Goal: Task Accomplishment & Management: Use online tool/utility

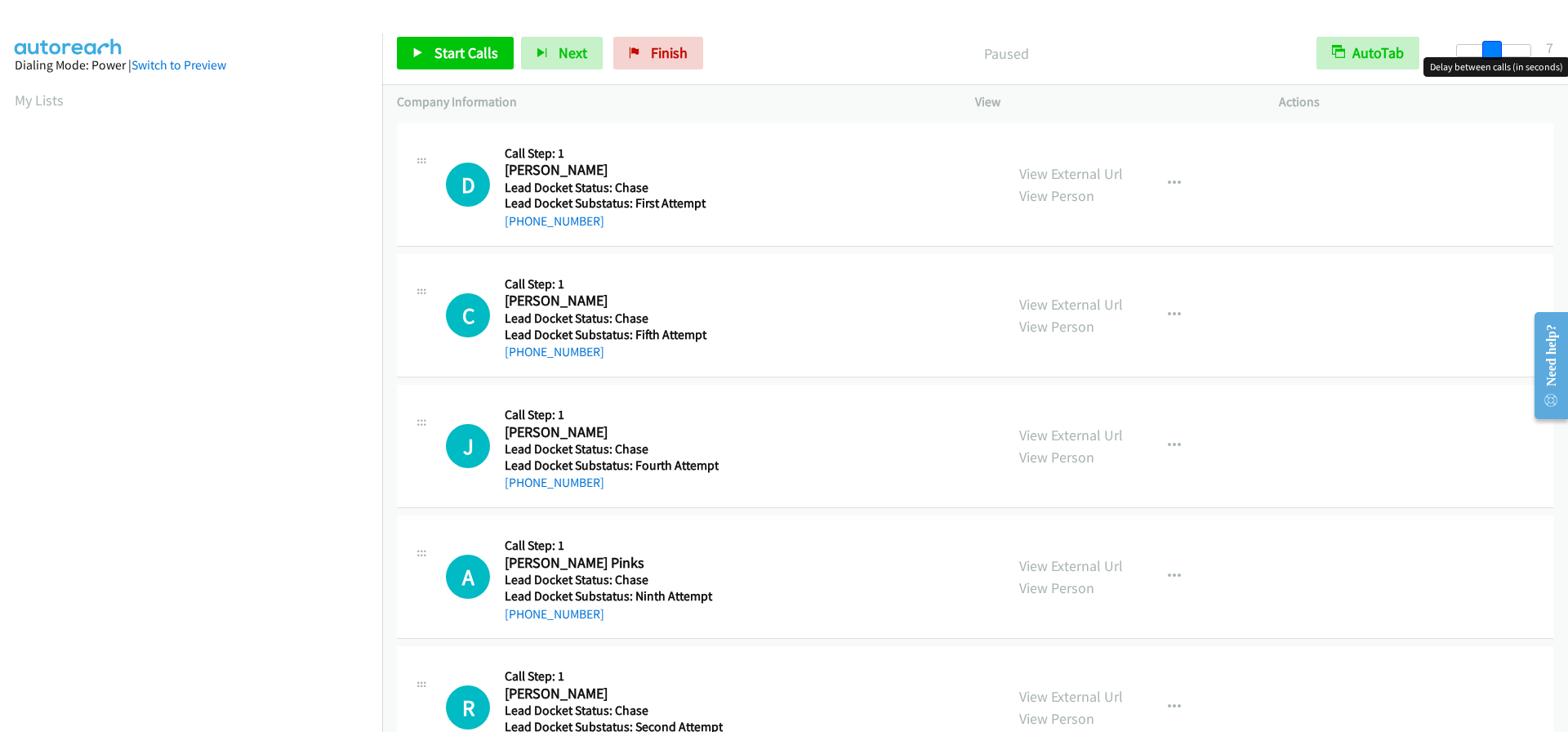
drag, startPoint x: 1457, startPoint y: 47, endPoint x: 1491, endPoint y: 56, distance: 35.2
click at [1491, 56] on span at bounding box center [1492, 51] width 20 height 20
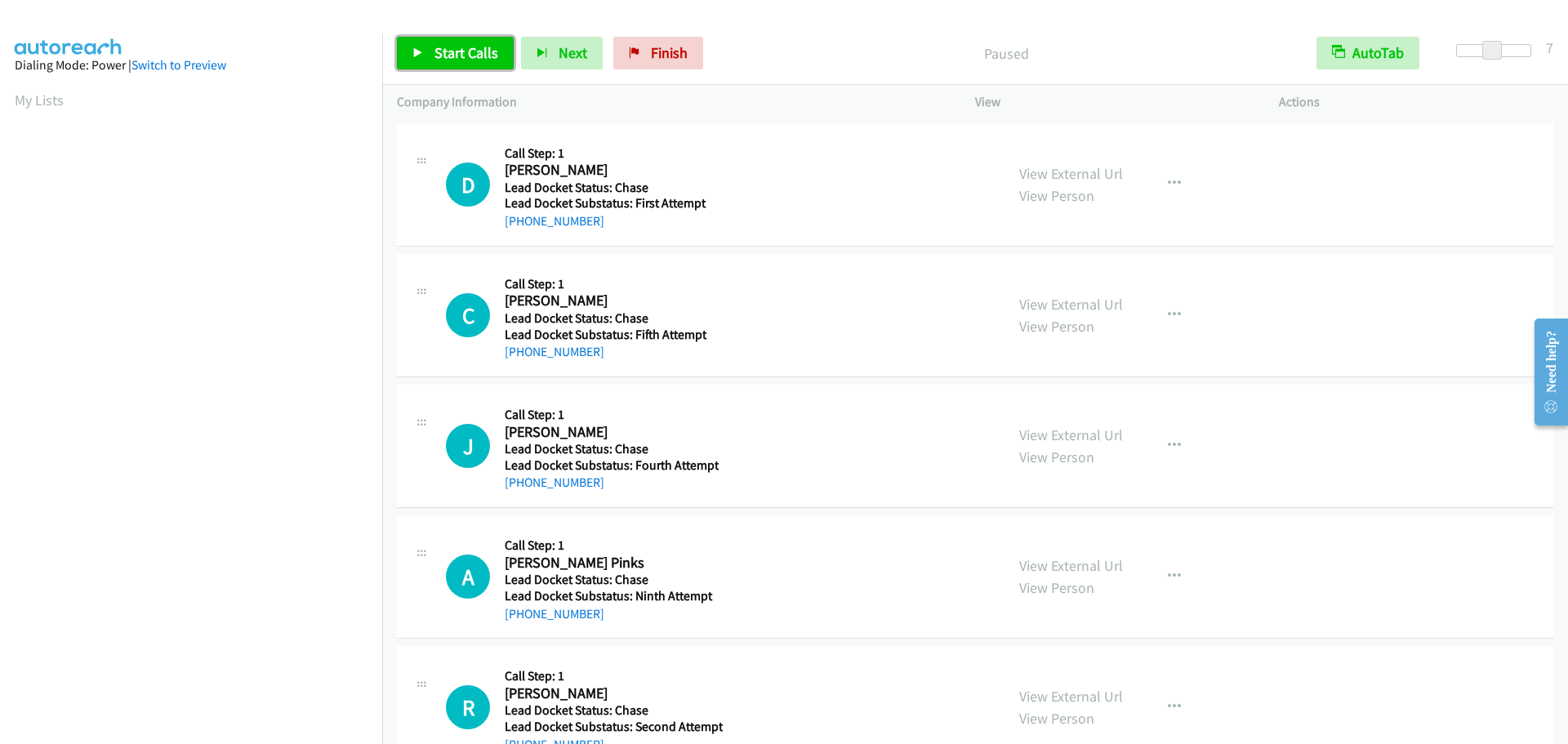
click at [453, 52] on span "Start Calls" at bounding box center [465, 53] width 63 height 19
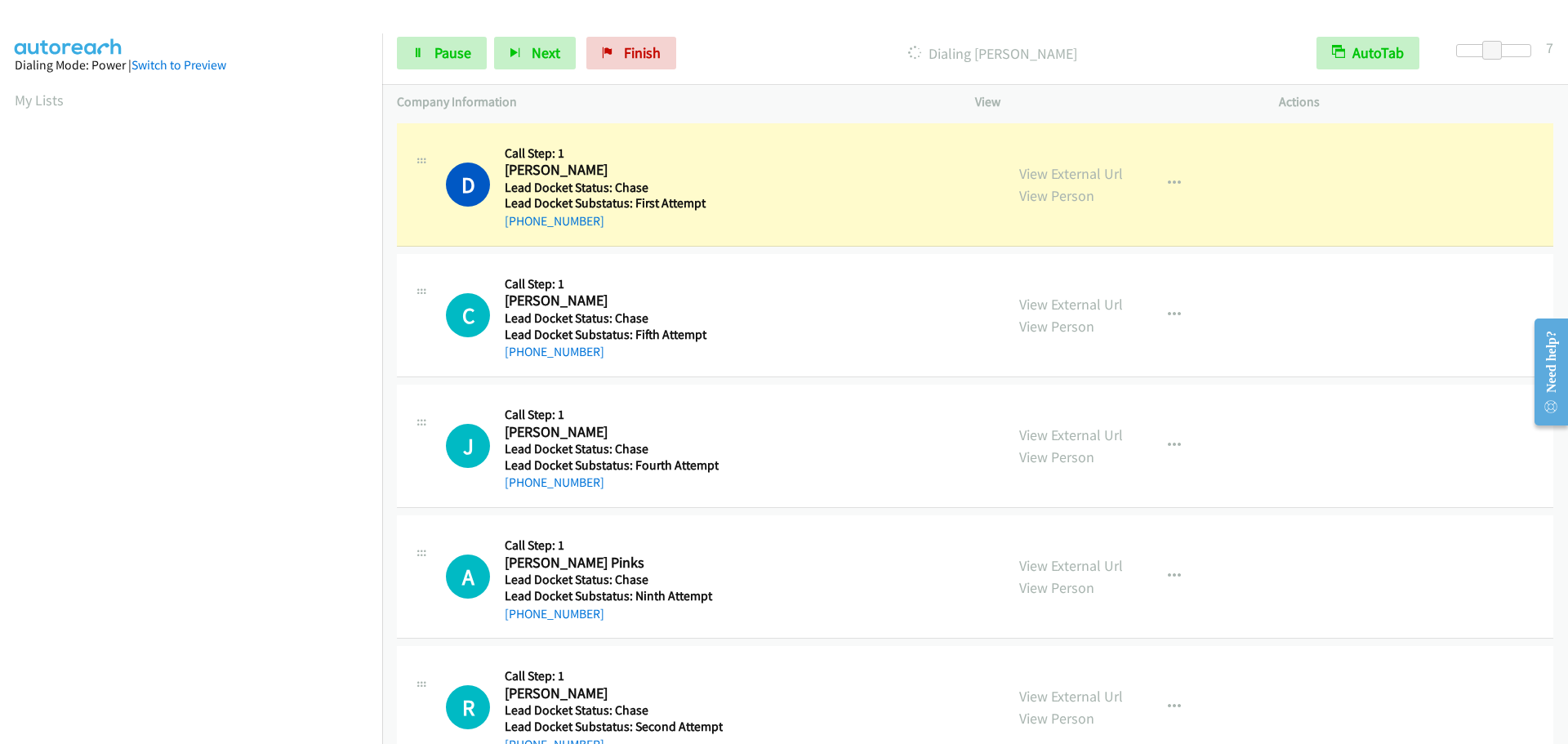
scroll to position [172, 0]
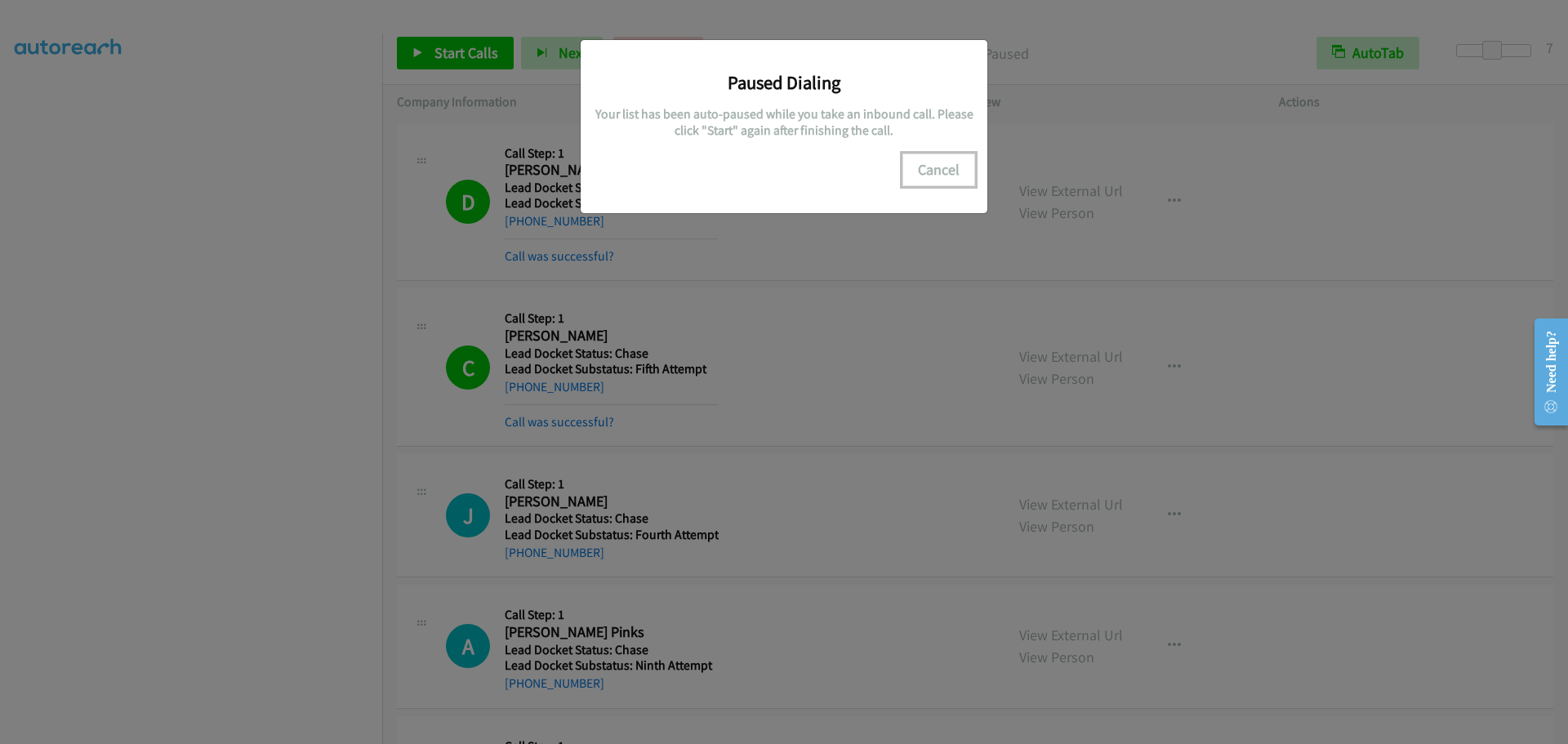
click at [950, 167] on button "Cancel" at bounding box center [939, 169] width 73 height 33
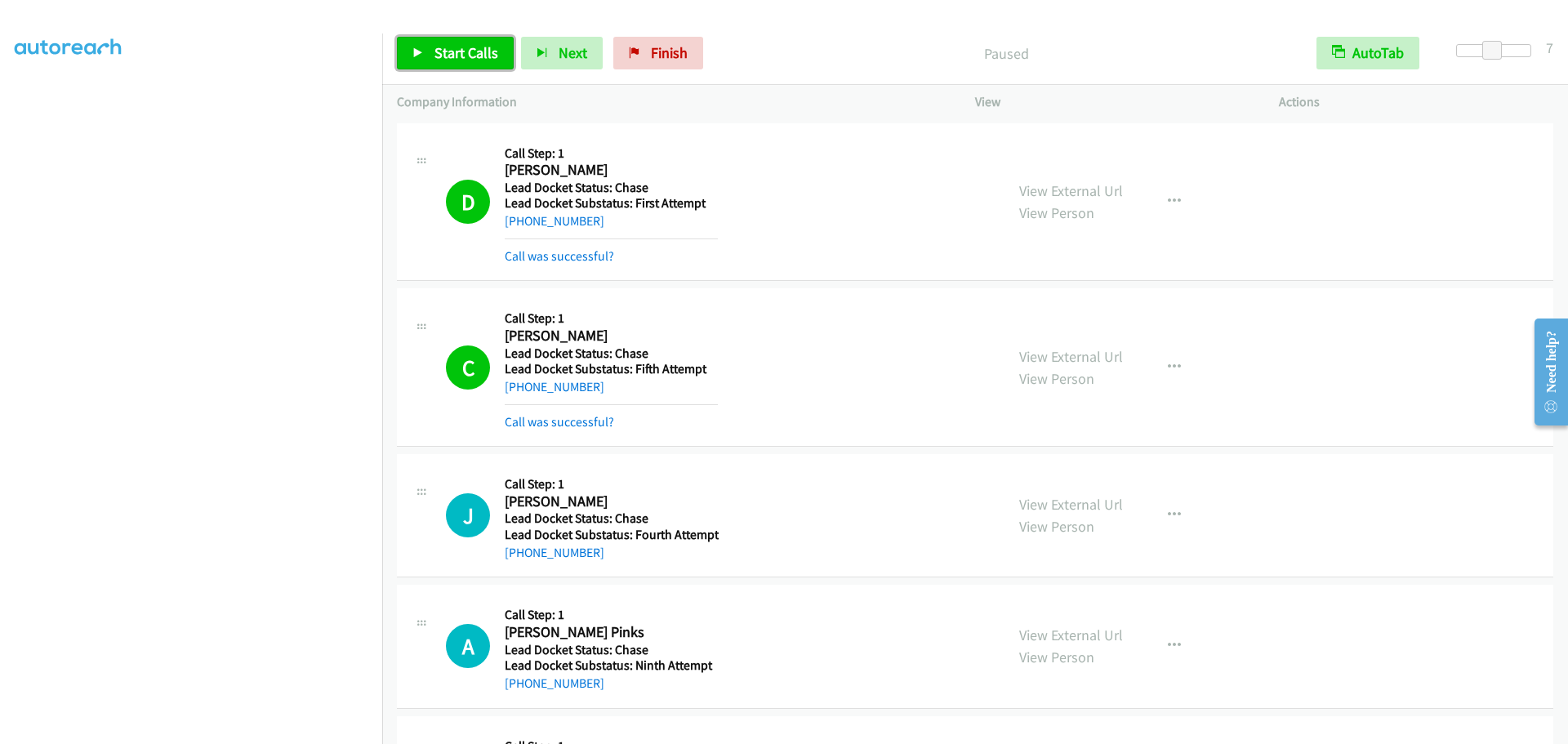
click at [458, 57] on span "Start Calls" at bounding box center [465, 53] width 63 height 19
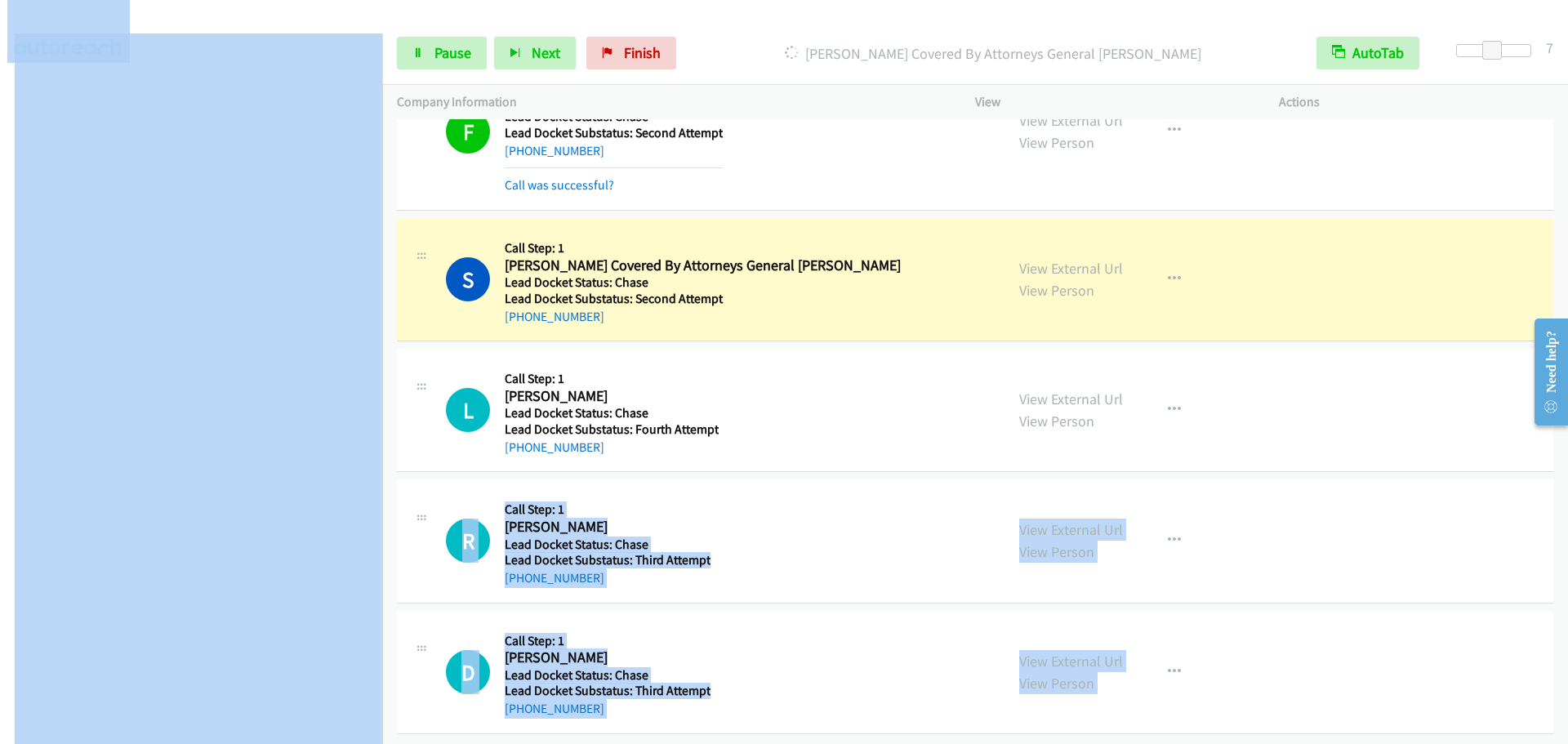
scroll to position [172, 12]
drag, startPoint x: 391, startPoint y: 529, endPoint x: 376, endPoint y: 638, distance: 110.0
click at [376, 78] on main "Start Calls Pause Next Finish Dialing Saja Assitan Covered By Attorneys General…" at bounding box center [784, 38] width 1568 height 78
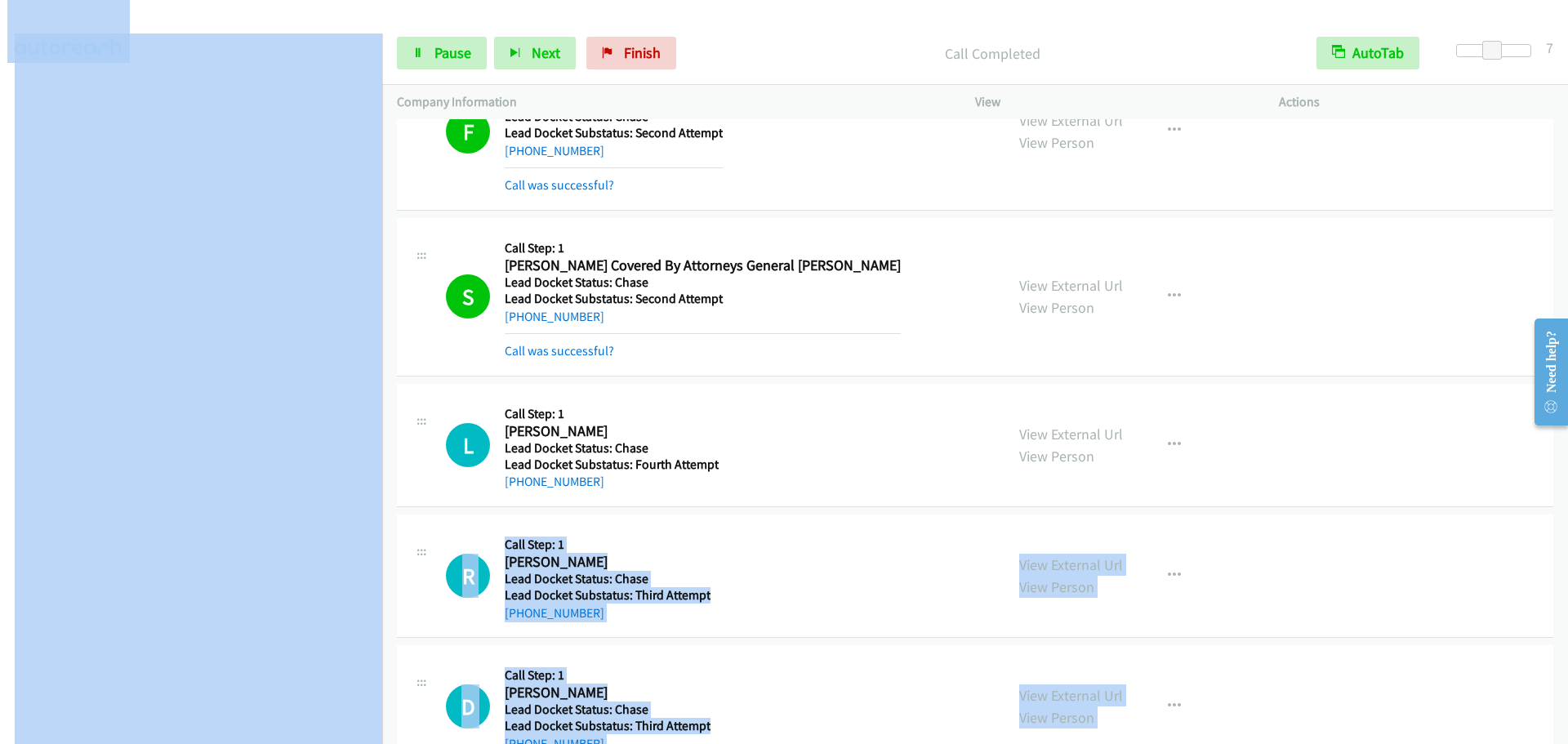
click at [335, 14] on div at bounding box center [776, 31] width 1554 height 63
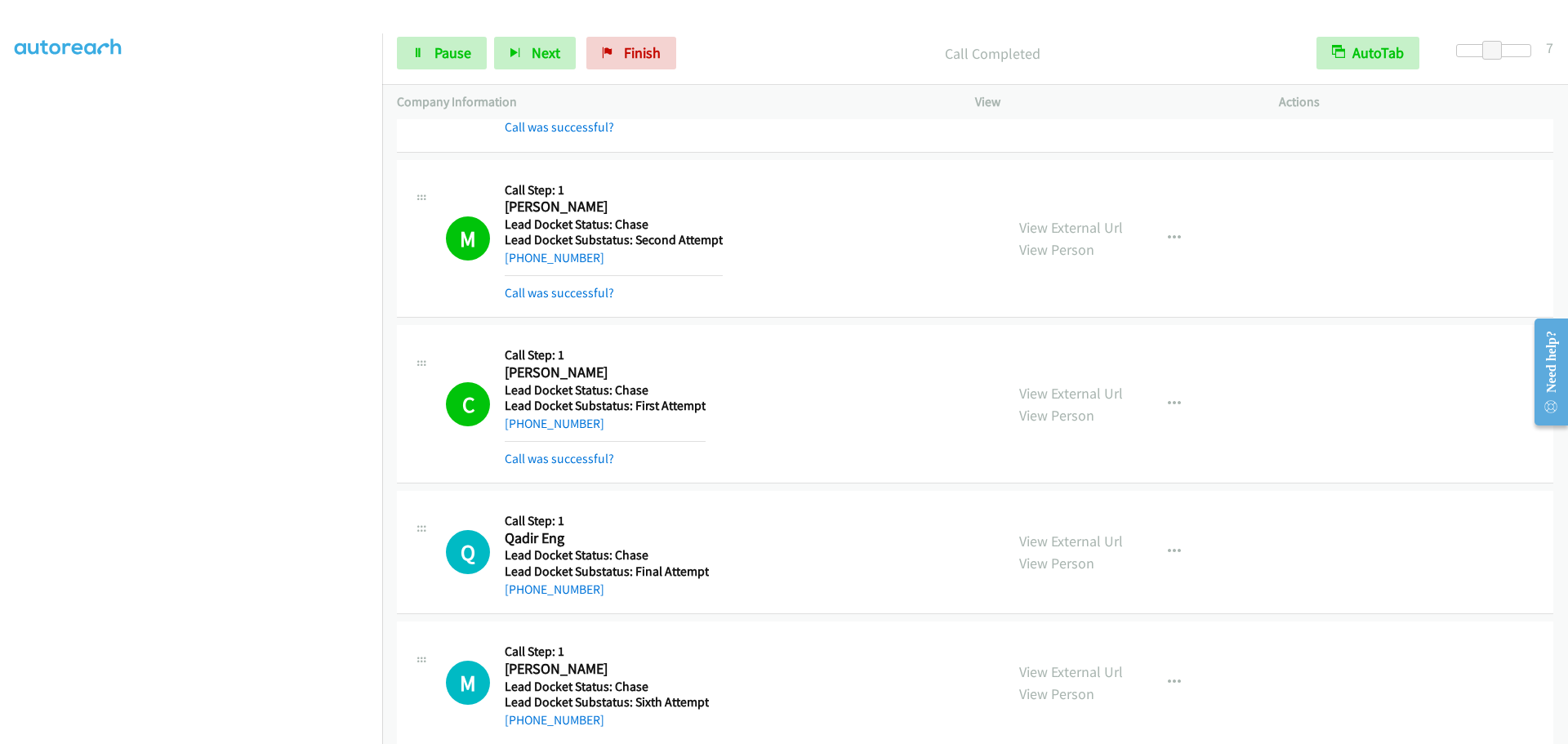
scroll to position [6411, 0]
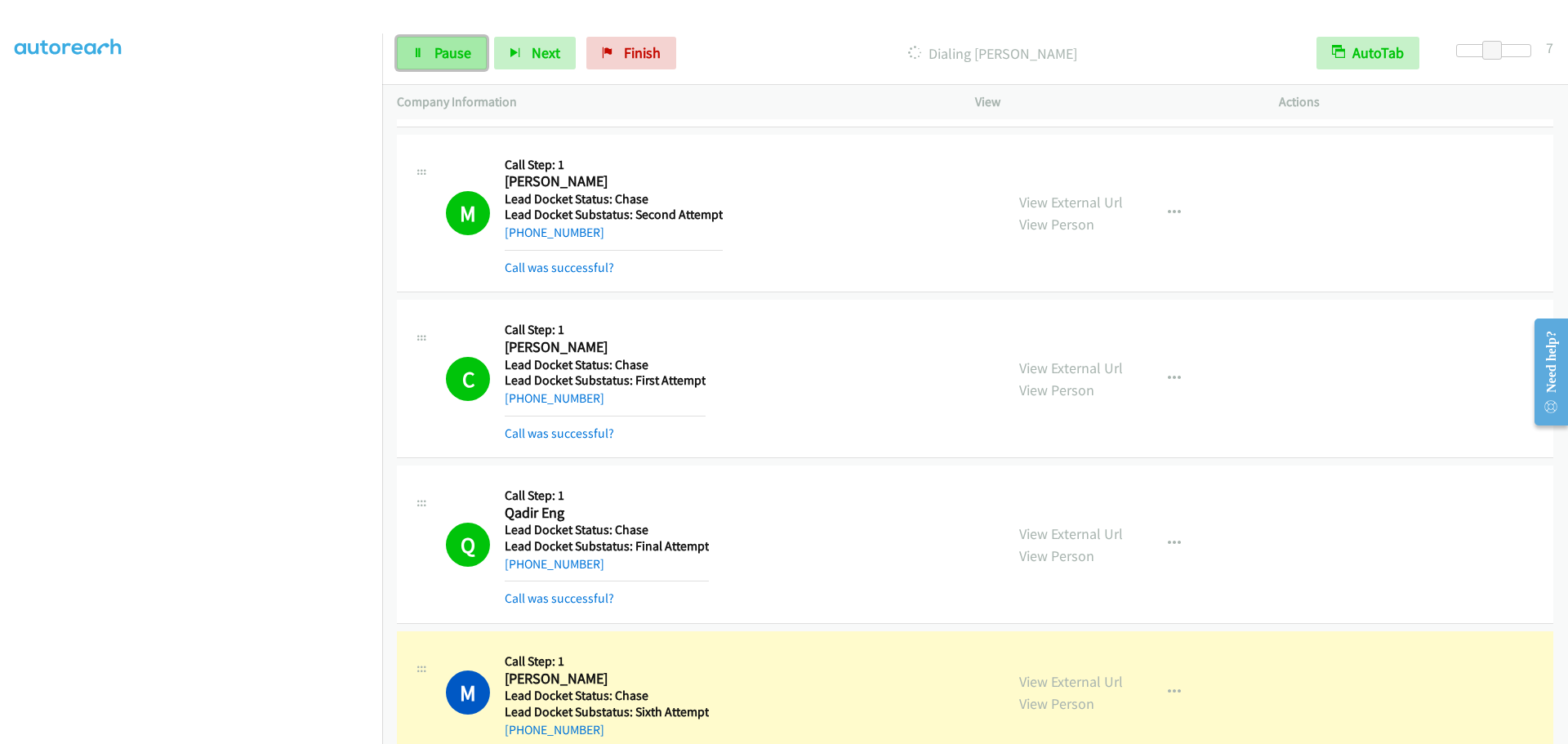
click at [426, 53] on link "Pause" at bounding box center [441, 53] width 90 height 33
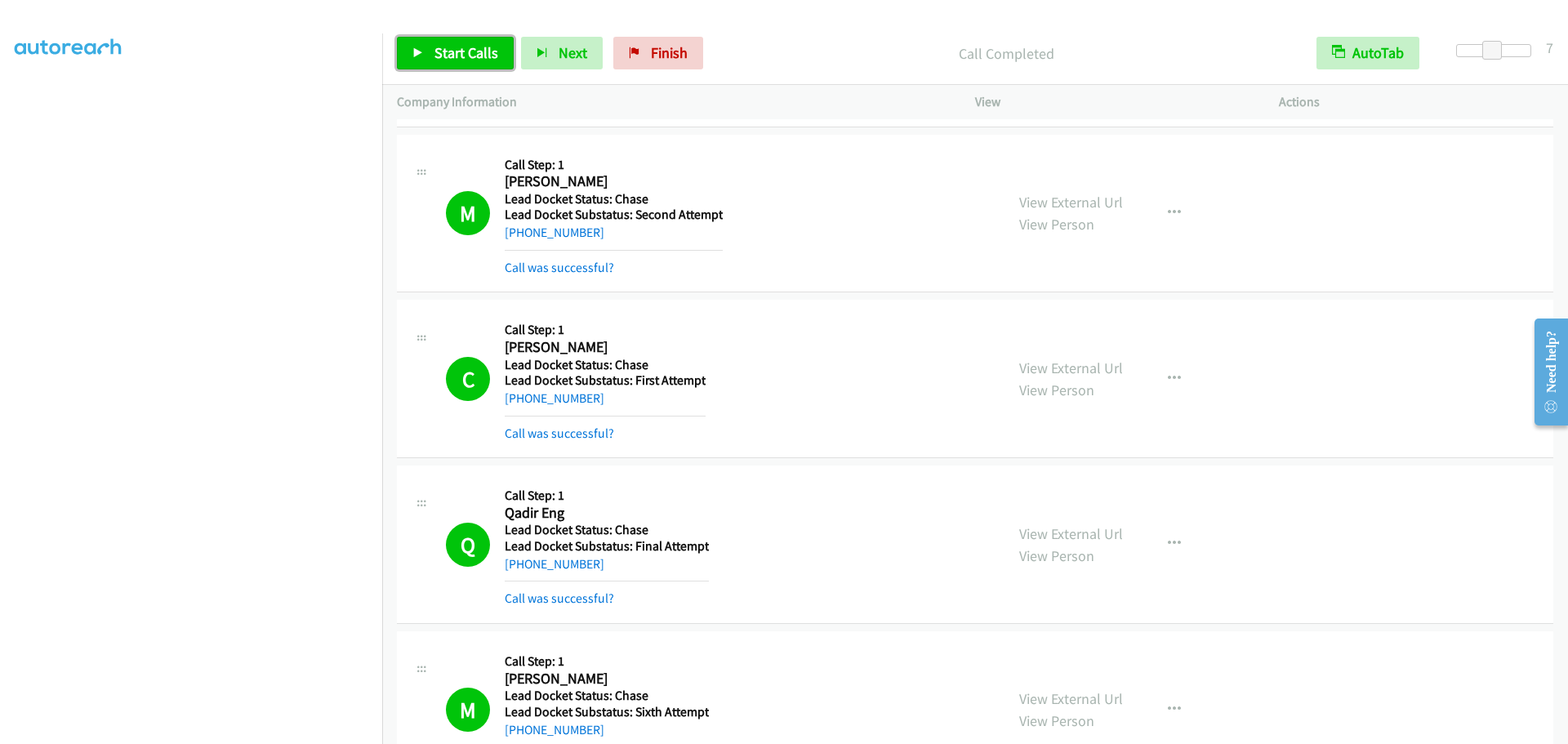
click at [445, 47] on span "Start Calls" at bounding box center [465, 53] width 63 height 19
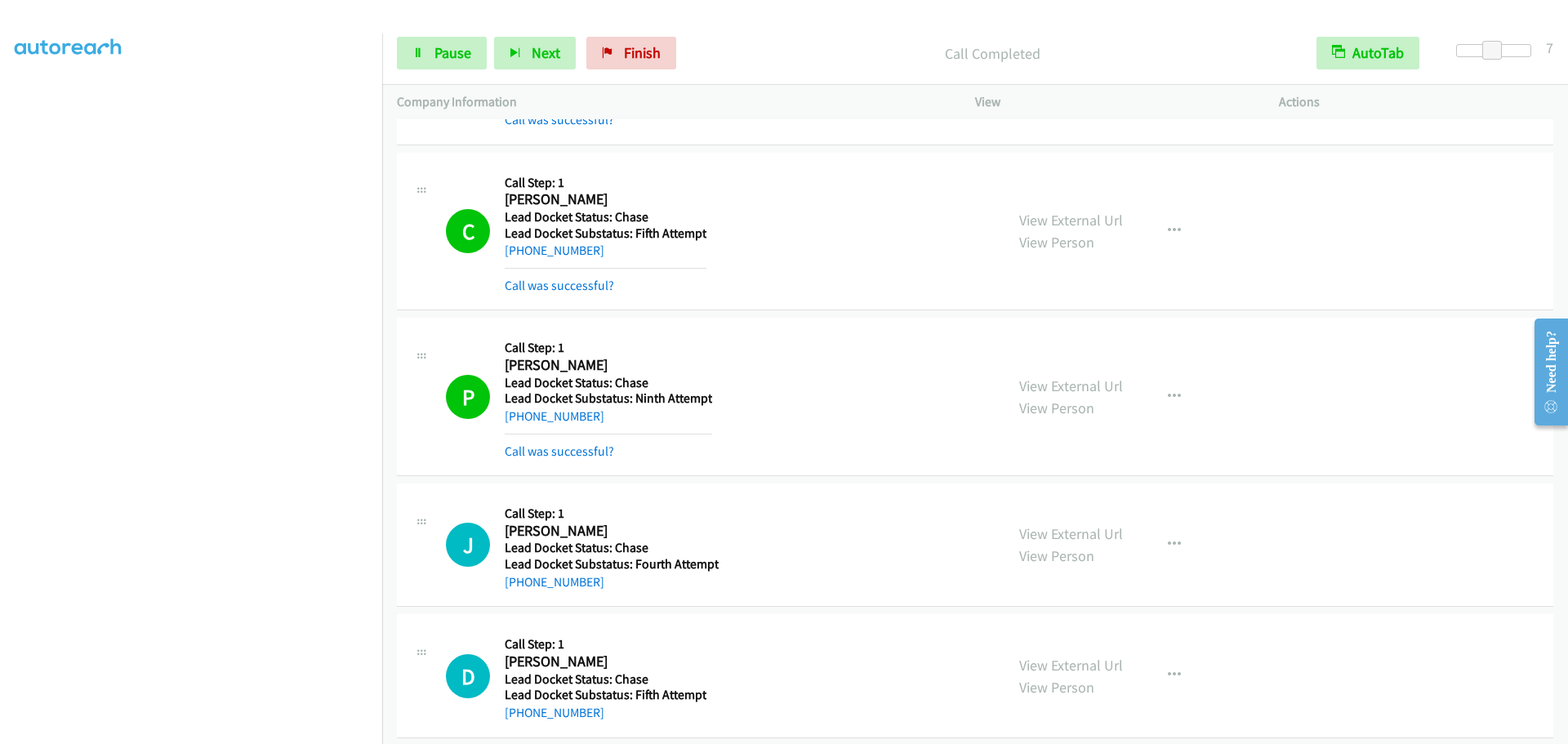
scroll to position [9888, 0]
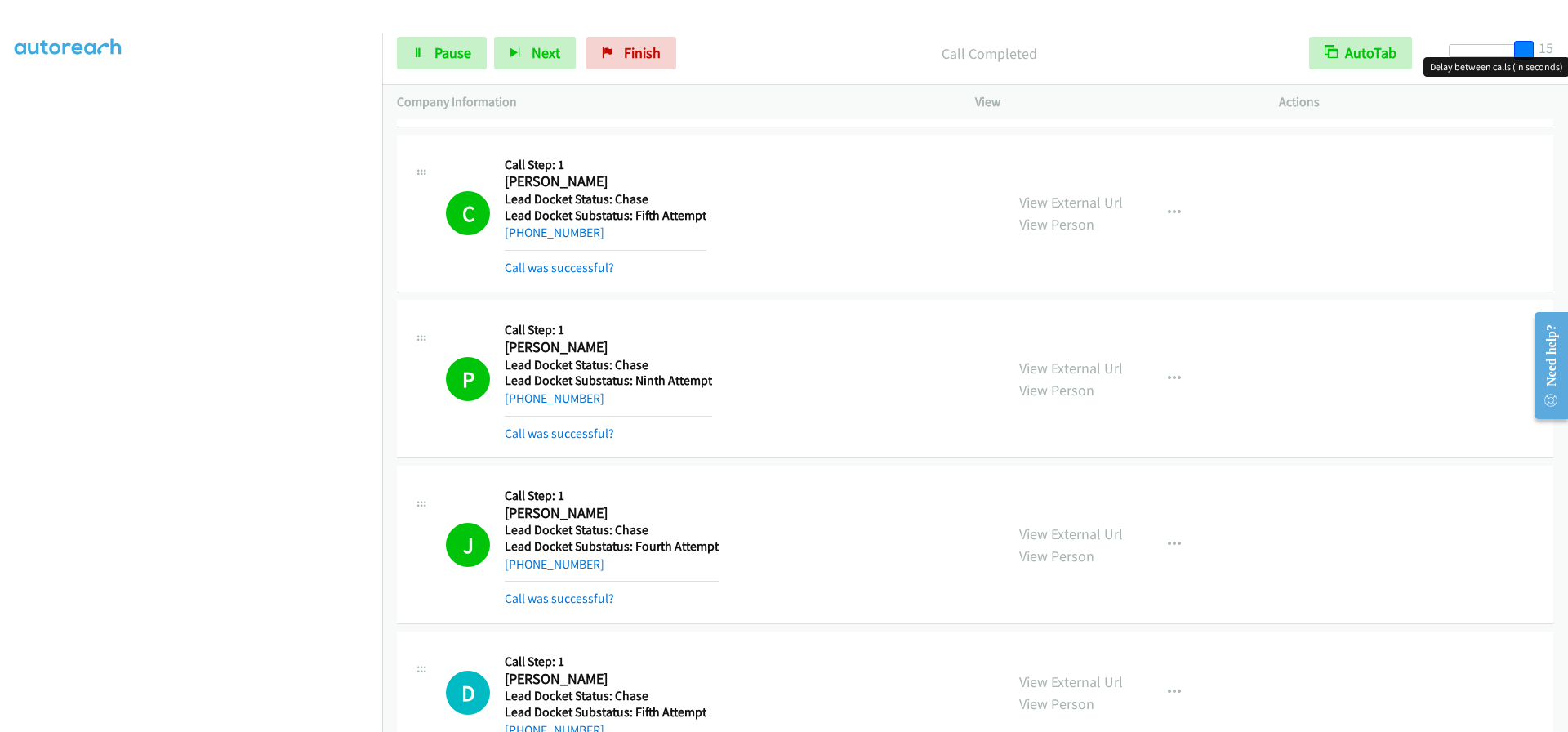
drag, startPoint x: 1488, startPoint y: 46, endPoint x: 1556, endPoint y: 54, distance: 68.5
click at [1556, 54] on div "Start Calls Pause Next Finish Call Completed AutoTab AutoTab 15" at bounding box center [975, 53] width 1186 height 63
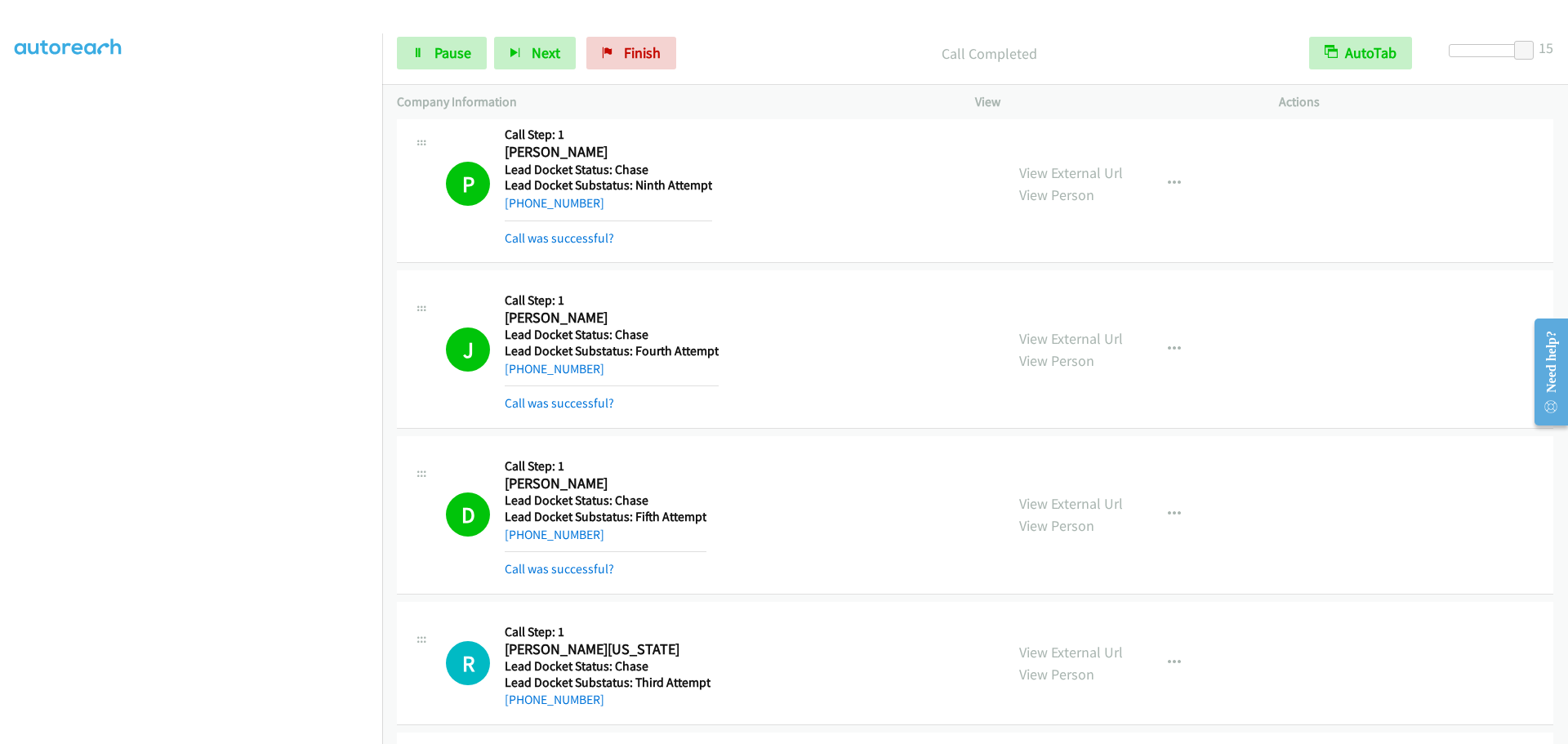
scroll to position [10072, 0]
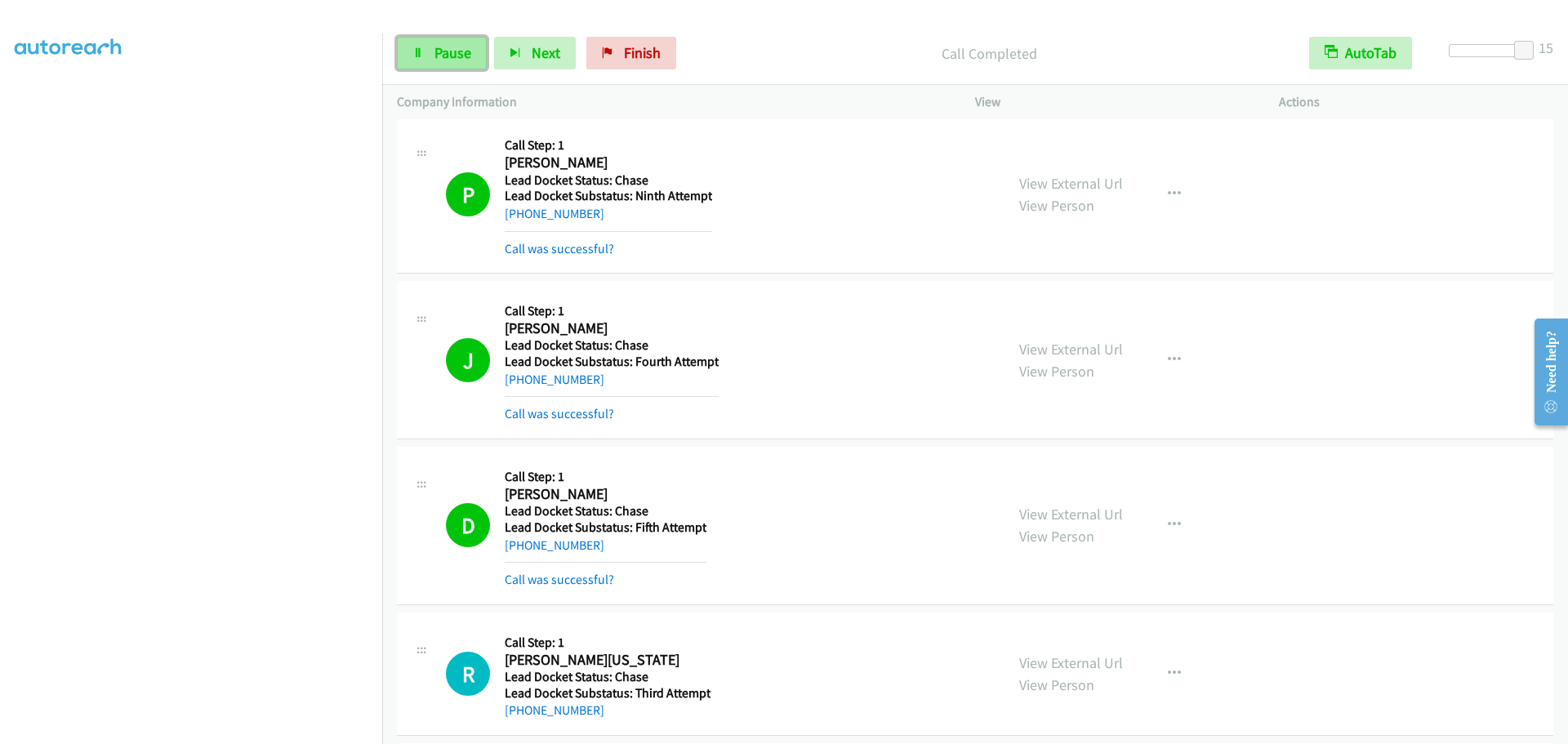
click at [413, 53] on icon at bounding box center [418, 53] width 12 height 12
click at [424, 53] on link "Start Calls" at bounding box center [455, 53] width 117 height 33
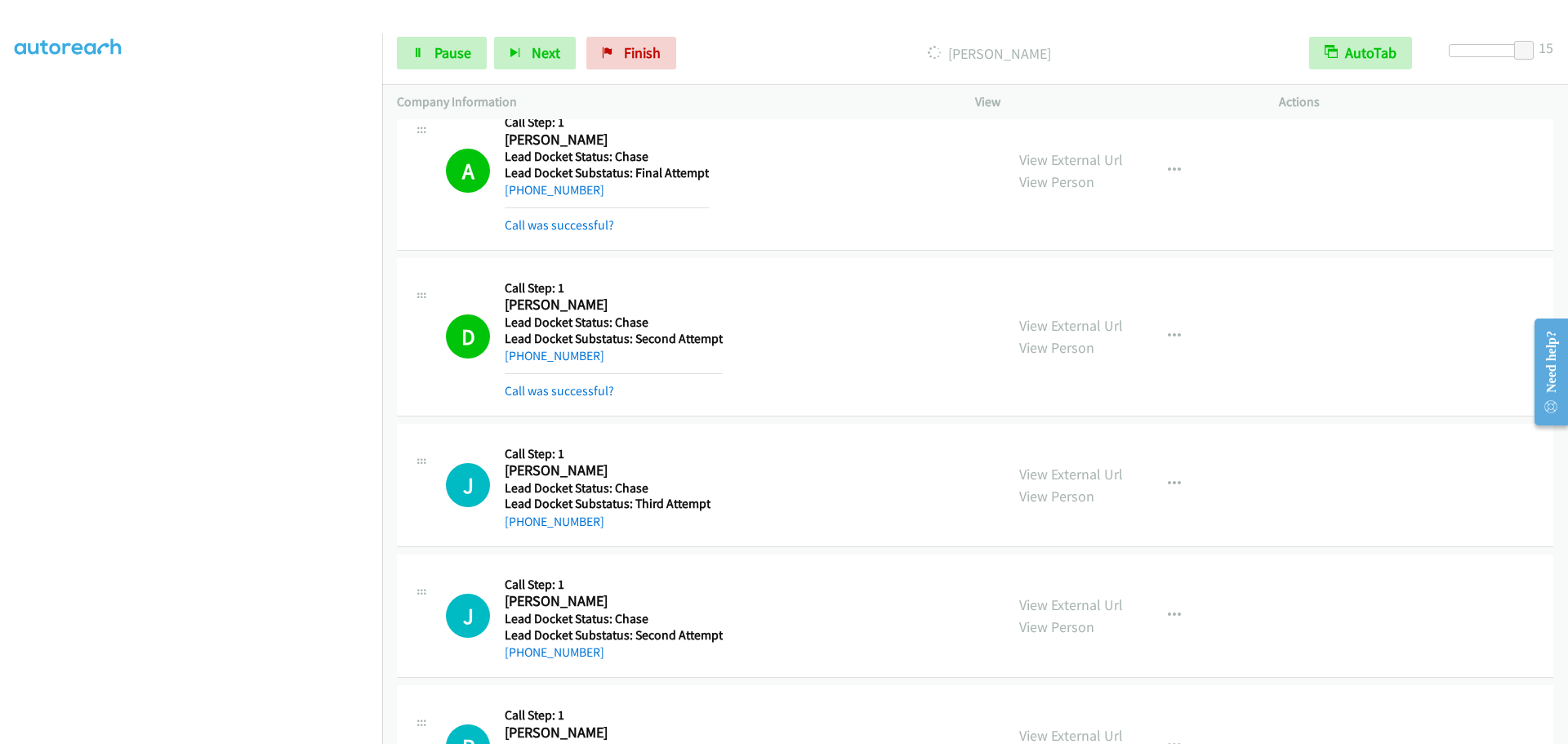
scroll to position [10923, 0]
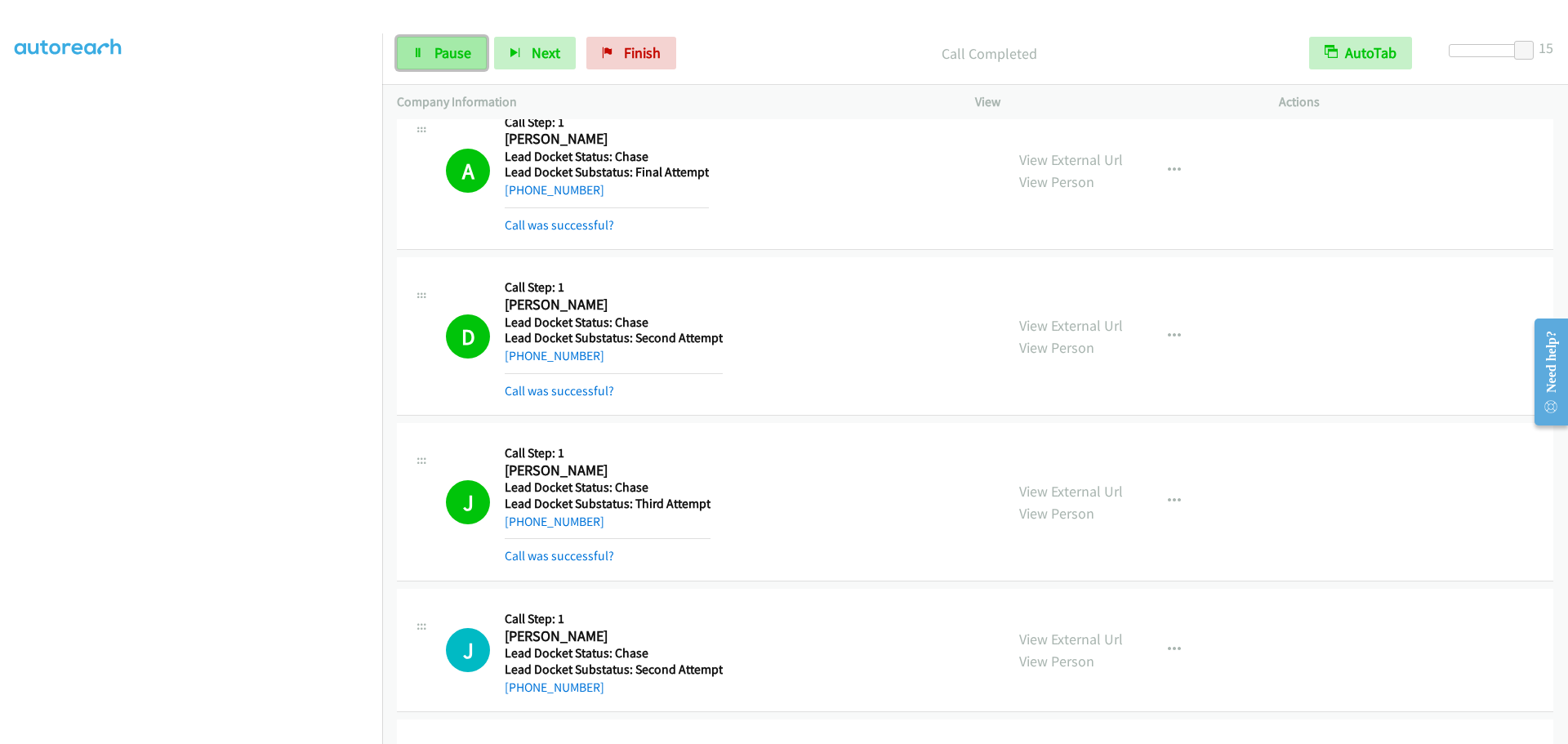
click at [462, 53] on span "Pause" at bounding box center [452, 53] width 37 height 19
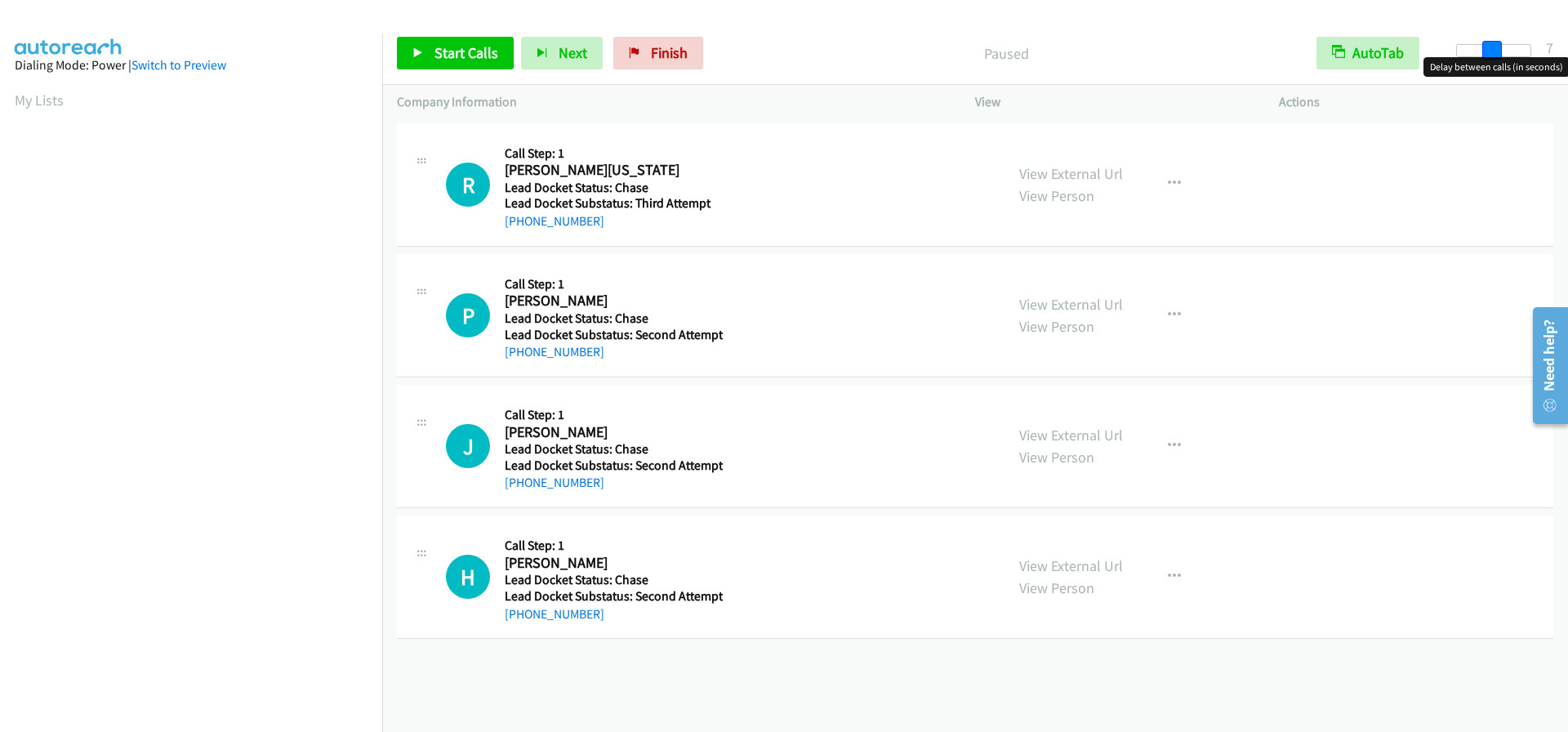
drag, startPoint x: 1457, startPoint y: 54, endPoint x: 1490, endPoint y: 64, distance: 34.5
click at [1490, 64] on body "Start Calls Pause Next Finish Paused AutoTab AutoTab 7 Company Information Info…" at bounding box center [784, 38] width 1568 height 78
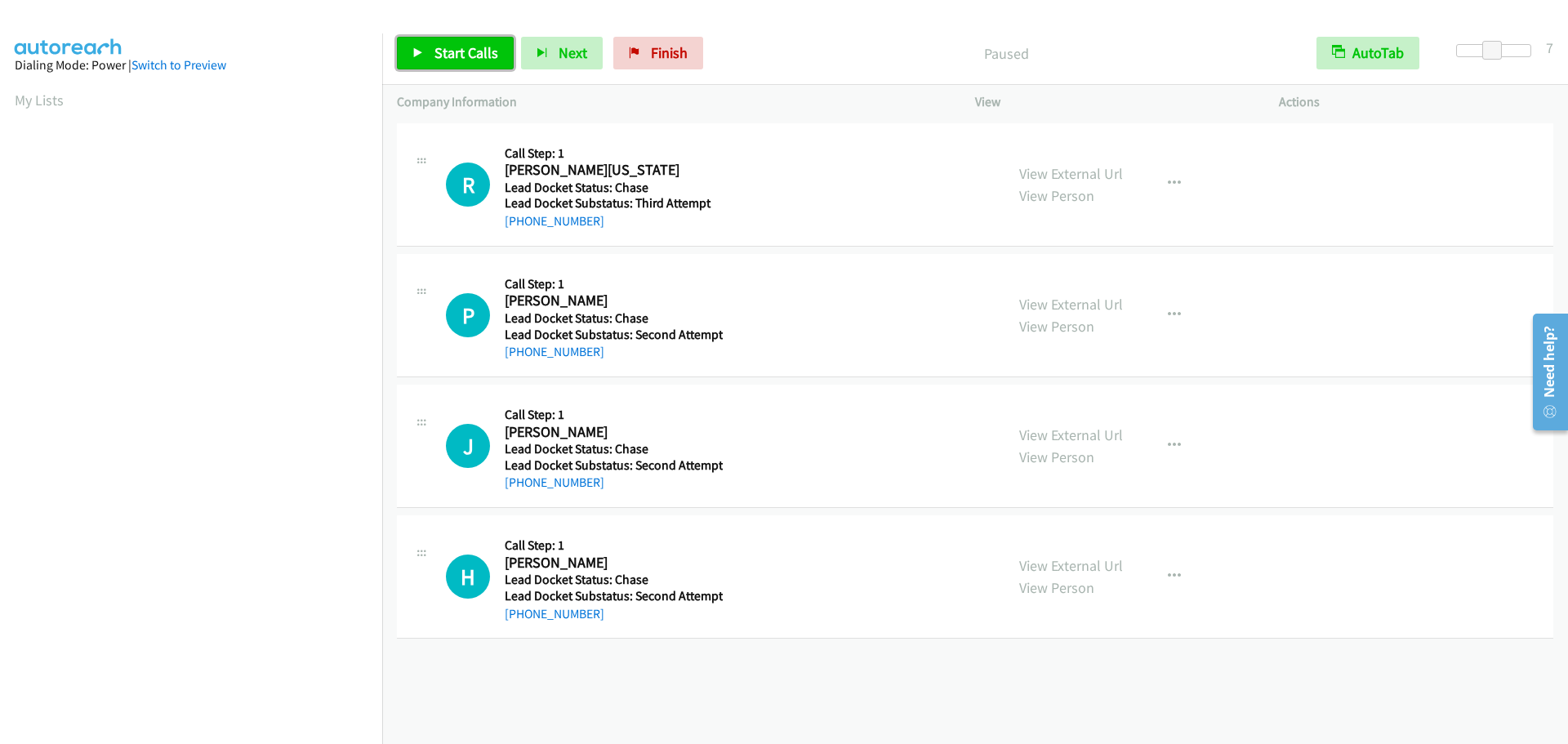
click at [464, 58] on span "Start Calls" at bounding box center [465, 53] width 63 height 19
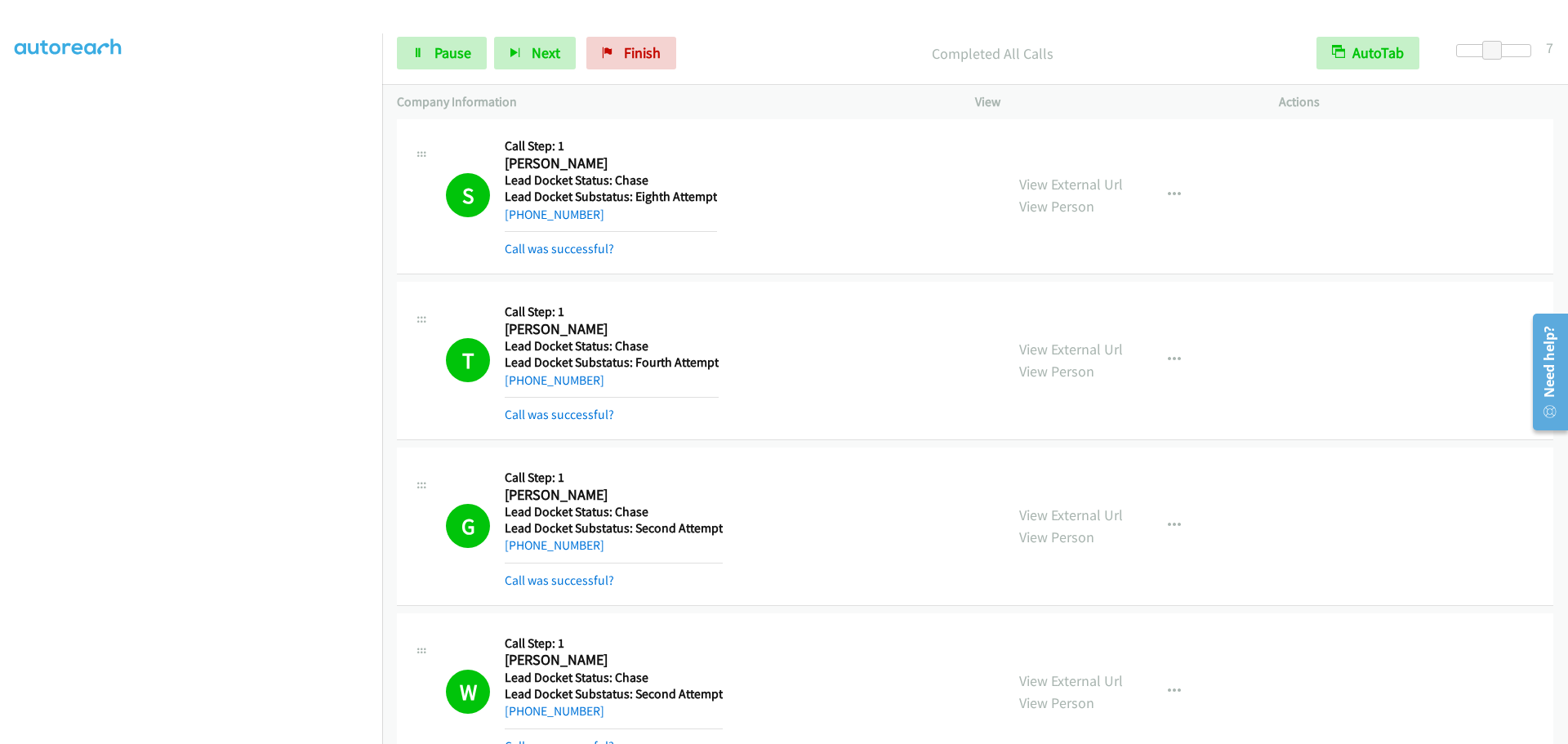
scroll to position [2097, 0]
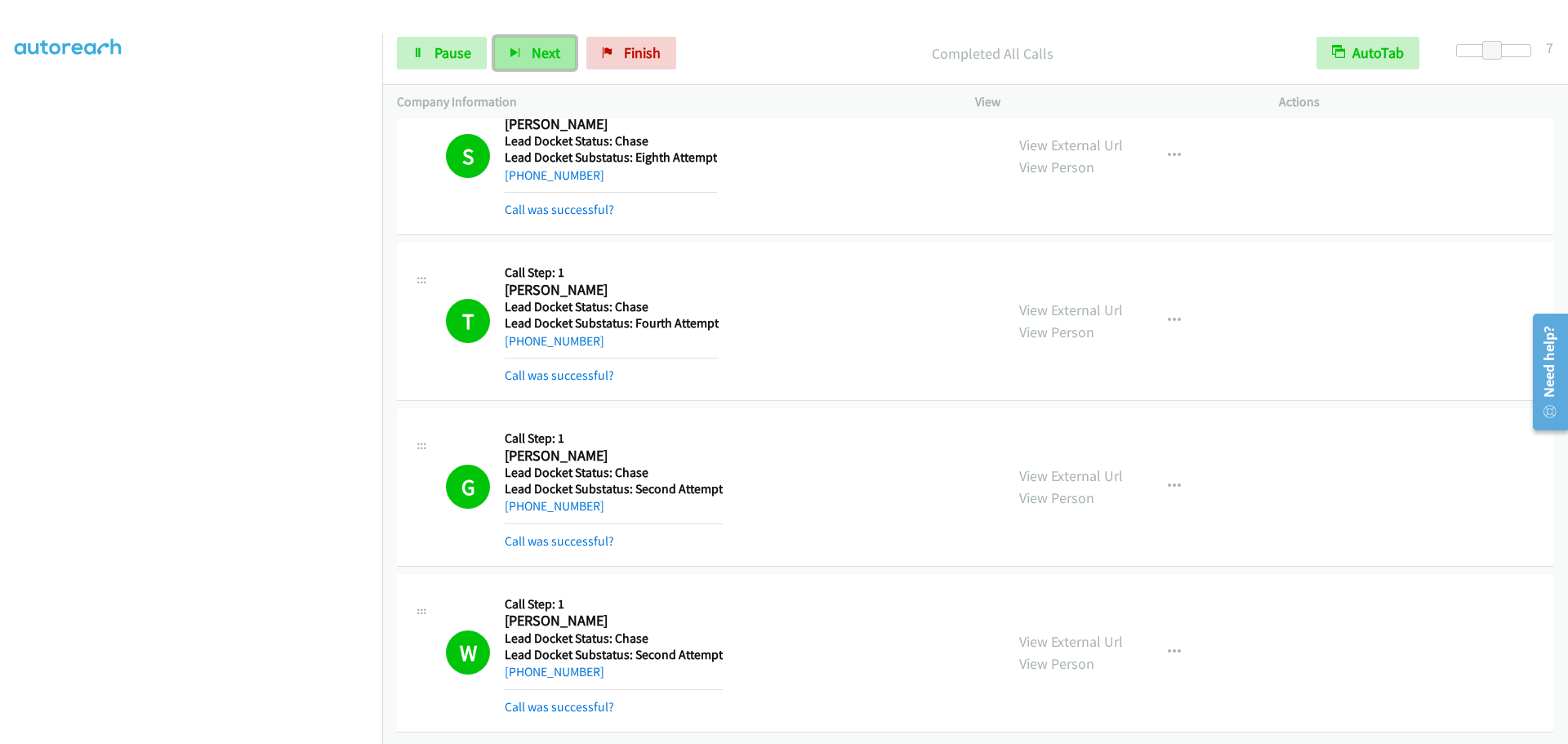
click at [541, 51] on span "Next" at bounding box center [546, 53] width 29 height 19
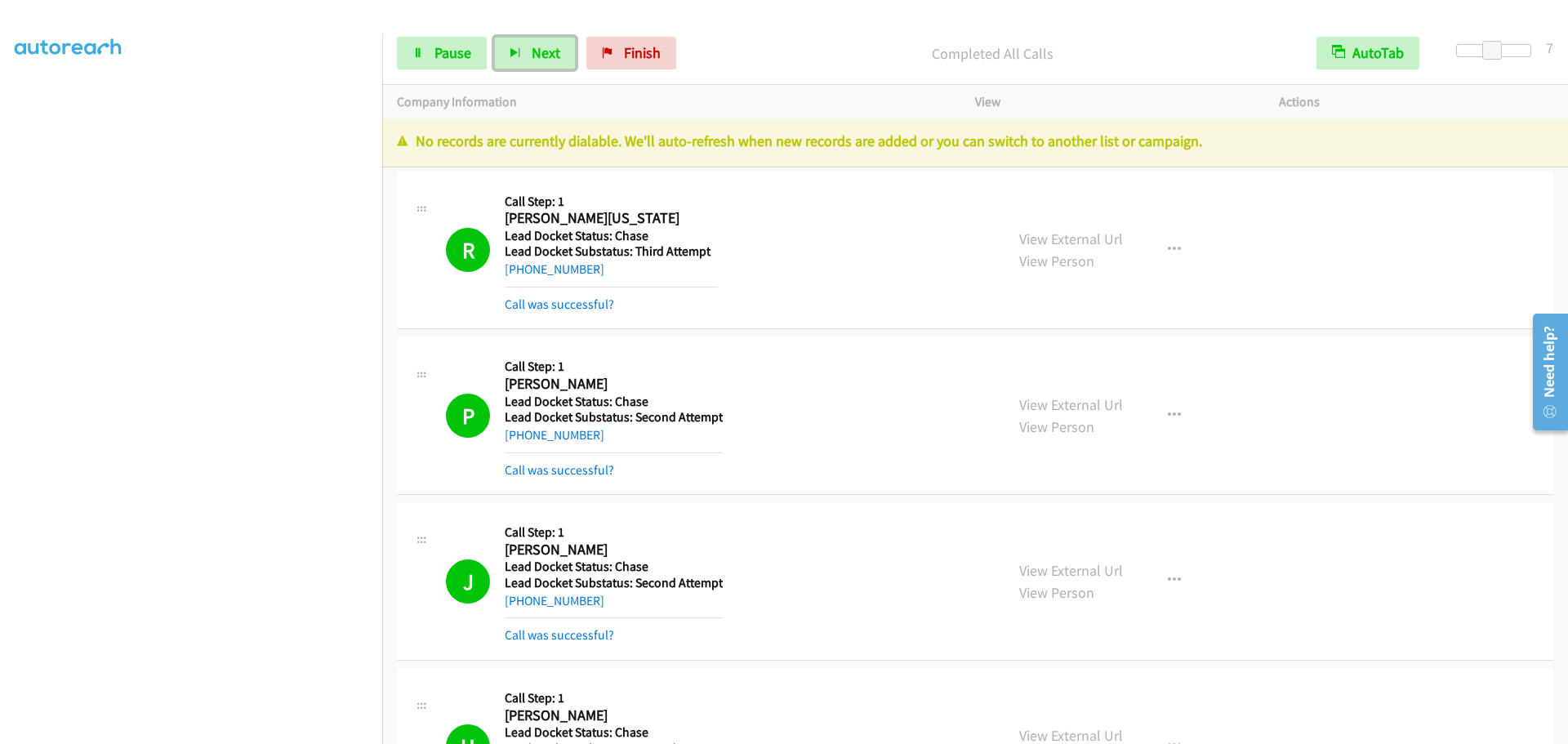
scroll to position [0, 0]
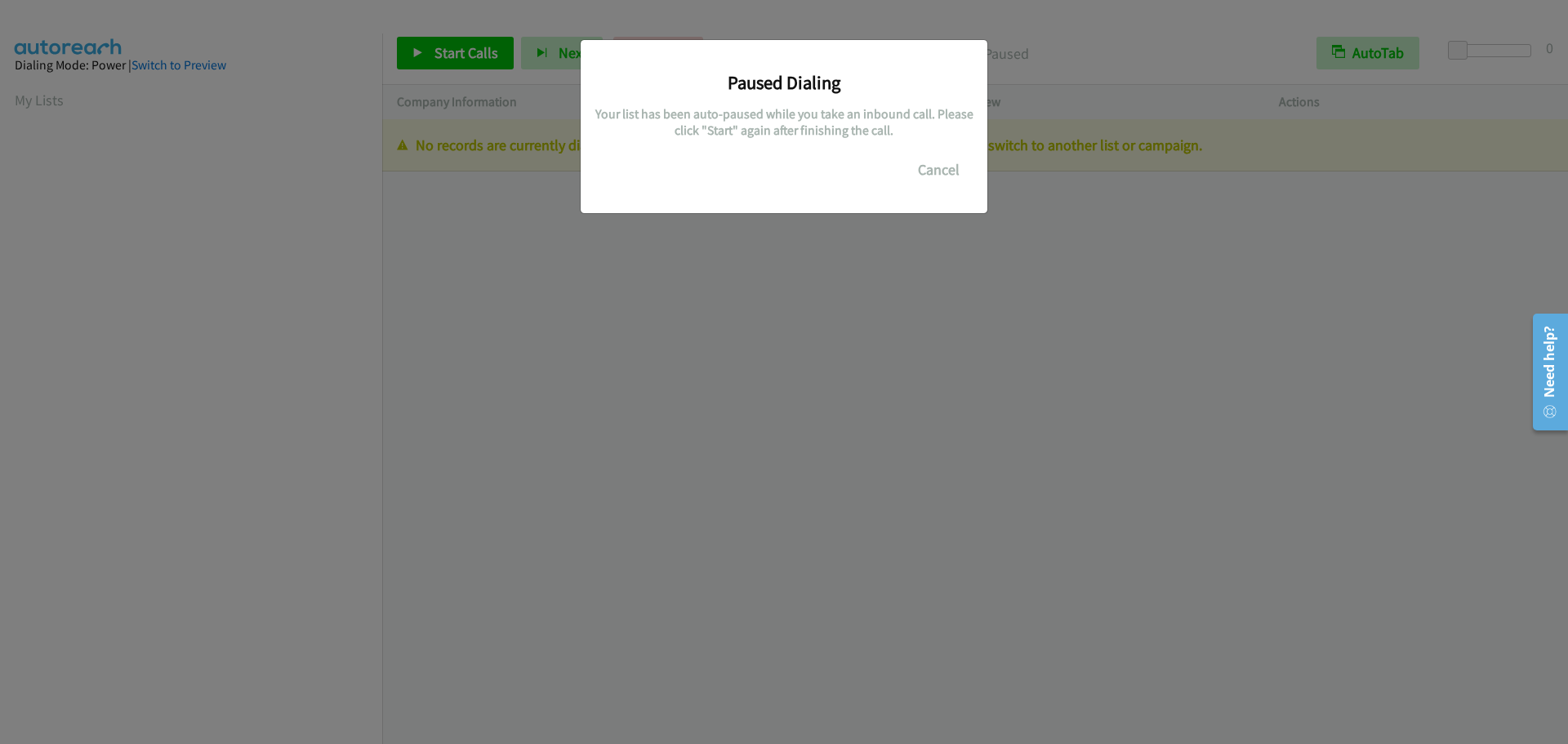
scroll to position [172, 0]
click at [930, 172] on button "Cancel" at bounding box center [939, 169] width 73 height 33
